Goal: Find specific page/section: Find specific page/section

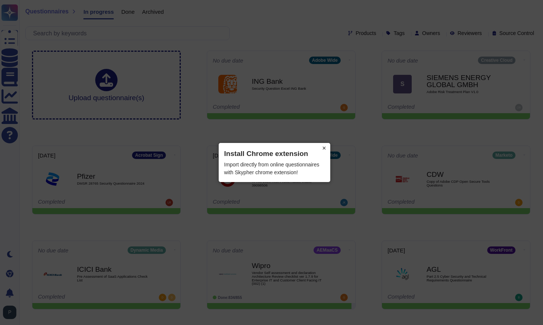
click at [325, 148] on button "×" at bounding box center [324, 148] width 12 height 10
